Goal: Answer question/provide support

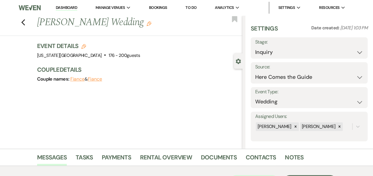
click at [85, 47] on icon "Edit" at bounding box center [83, 46] width 5 height 5
select select "588"
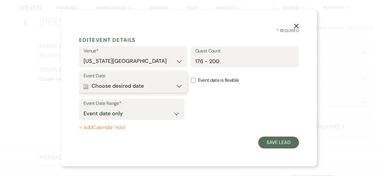
click at [179, 88] on button "Calendar Choose desired date Expand" at bounding box center [132, 86] width 99 height 12
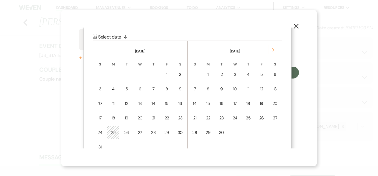
scroll to position [75, 0]
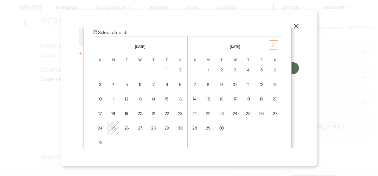
click at [274, 44] on icon "Next" at bounding box center [273, 46] width 3 height 4
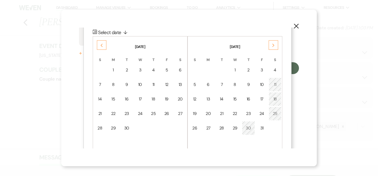
click at [274, 44] on icon "Next" at bounding box center [273, 46] width 3 height 4
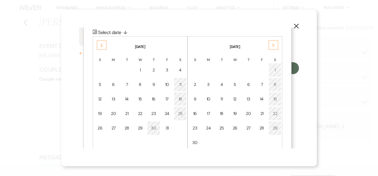
click at [274, 44] on icon "Next" at bounding box center [273, 46] width 3 height 4
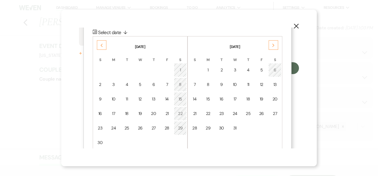
click at [274, 44] on icon "Next" at bounding box center [273, 46] width 3 height 4
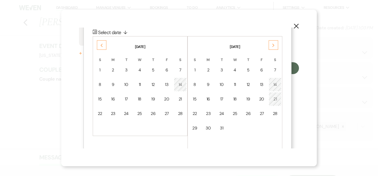
click at [274, 44] on icon "Next" at bounding box center [273, 46] width 3 height 4
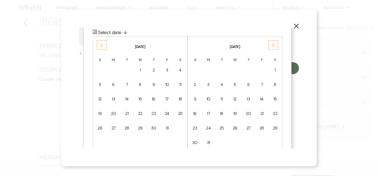
click at [274, 44] on icon "Next" at bounding box center [273, 46] width 3 height 4
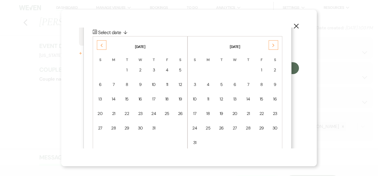
click at [101, 44] on icon "Previous" at bounding box center [101, 46] width 3 height 4
click at [181, 97] on div "17" at bounding box center [180, 99] width 5 height 6
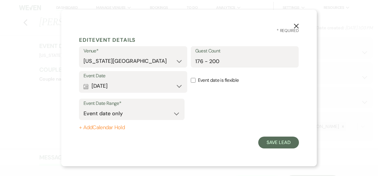
click at [193, 81] on input "Event date is flexible" at bounding box center [193, 80] width 5 height 5
checkbox input "true"
click at [276, 143] on button "Save Lead" at bounding box center [278, 143] width 41 height 12
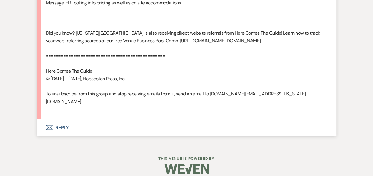
scroll to position [451, 0]
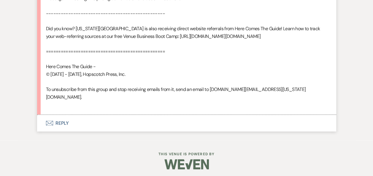
click at [63, 129] on button "Envelope Reply" at bounding box center [186, 123] width 299 height 17
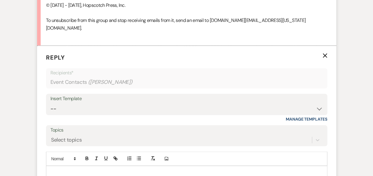
scroll to position [546, 0]
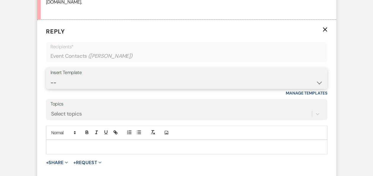
click at [319, 88] on select "-- Weven Planning Portal Introduction (Booked Events) Follow Up Booking Procedu…" at bounding box center [186, 83] width 273 height 12
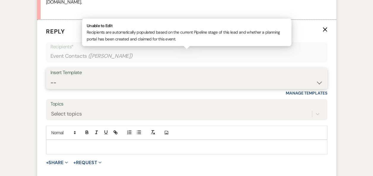
select select "860"
click at [50, 84] on select "-- Weven Planning Portal Introduction (Booked Events) Follow Up Booking Procedu…" at bounding box center [186, 83] width 273 height 12
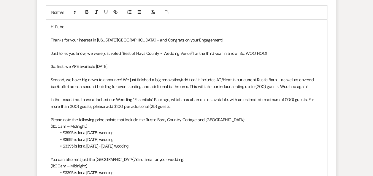
scroll to position [674, 0]
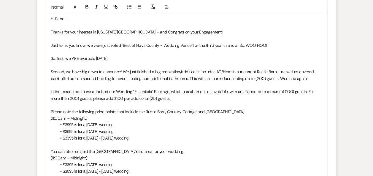
click at [95, 62] on p "So, first, we ARE available [DATE]!" at bounding box center [187, 58] width 272 height 7
click at [168, 98] on p "In the meantime, I have attached our Wedding “Essentials” Package, which has al…" at bounding box center [187, 94] width 272 height 13
click at [69, 128] on li "$3995 is for a [DATE] wedding." at bounding box center [190, 125] width 266 height 7
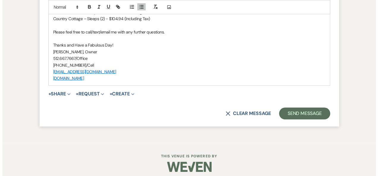
scroll to position [1125, 0]
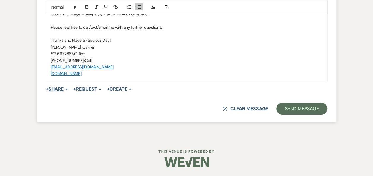
click at [58, 88] on button "+ Share Expand" at bounding box center [57, 89] width 22 height 5
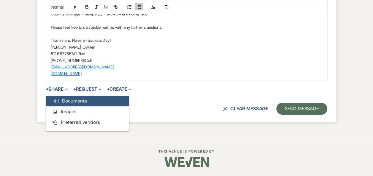
click at [70, 102] on span "Doc Upload Documents" at bounding box center [70, 101] width 34 height 6
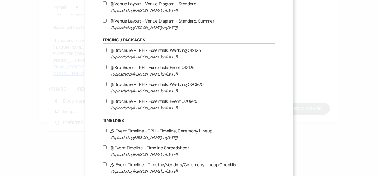
scroll to position [151, 0]
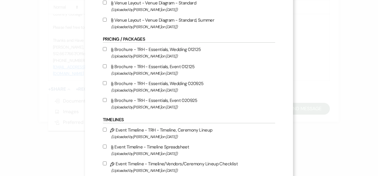
click at [103, 83] on input "Attach File Brochure - TRH - Essentials, Wedding 020925 (Uploaded by [PERSON_NA…" at bounding box center [105, 83] width 4 height 4
checkbox input "true"
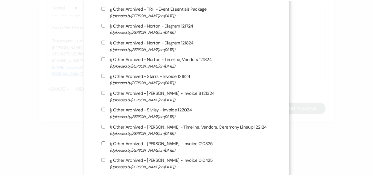
scroll to position [533, 0]
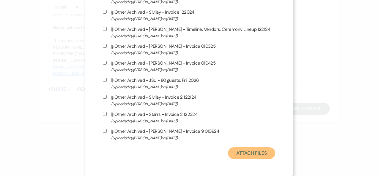
click at [256, 153] on button "Attach Files" at bounding box center [251, 154] width 47 height 12
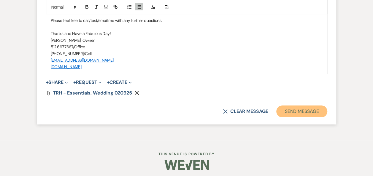
click at [294, 118] on button "Send Message" at bounding box center [301, 112] width 51 height 12
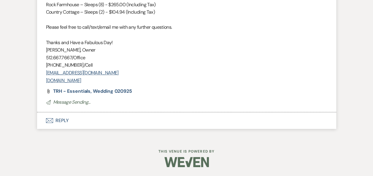
scroll to position [1094, 0]
